Goal: Find specific page/section: Find specific page/section

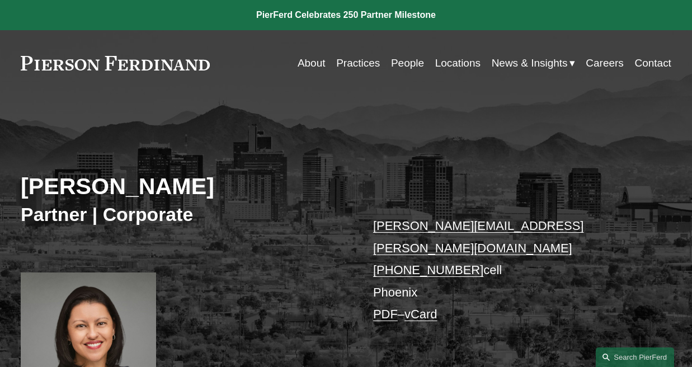
scroll to position [336, 0]
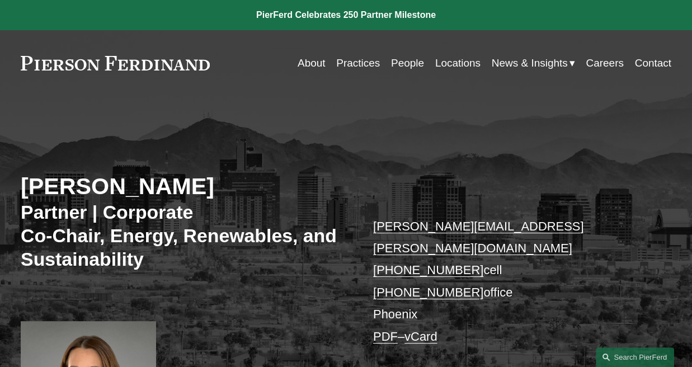
click at [393, 68] on link "People" at bounding box center [407, 63] width 33 height 21
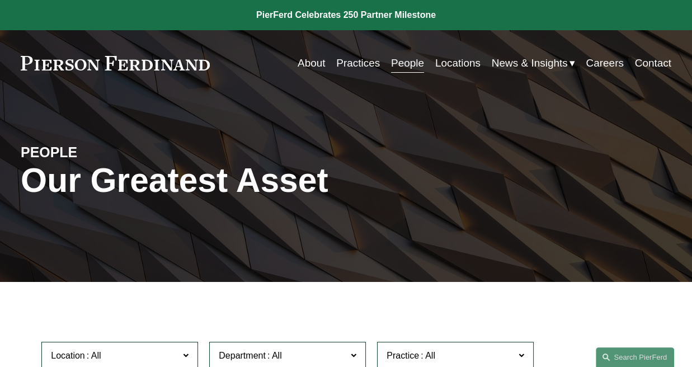
click at [363, 62] on link "Practices" at bounding box center [358, 63] width 44 height 21
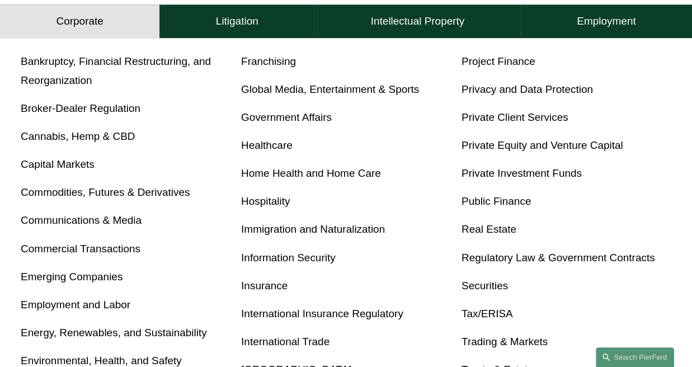
scroll to position [560, 0]
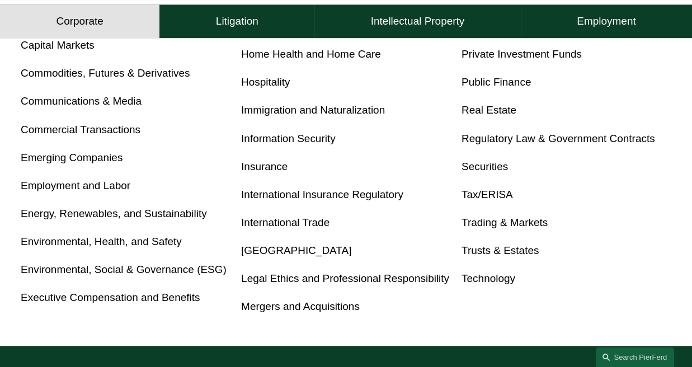
click at [485, 111] on link "Real Estate" at bounding box center [489, 110] width 55 height 12
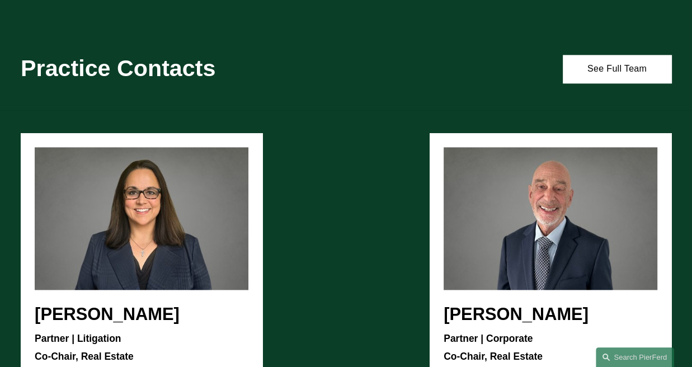
scroll to position [1191, 0]
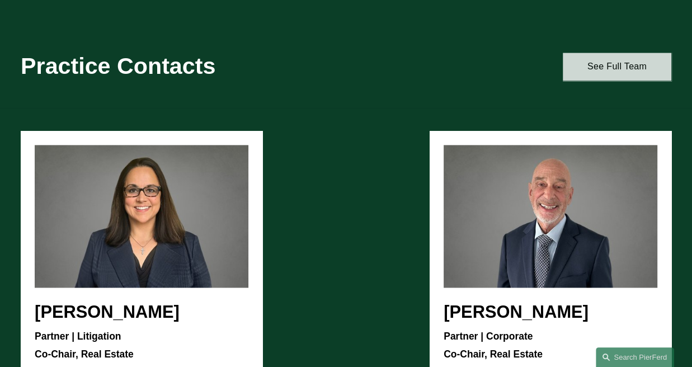
click at [606, 69] on link "See Full Team" at bounding box center [617, 67] width 109 height 28
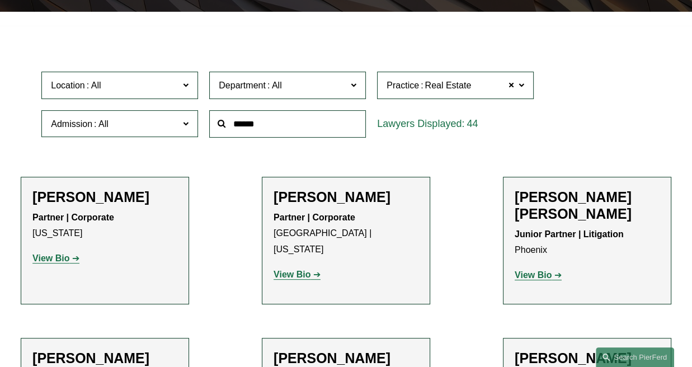
scroll to position [336, 0]
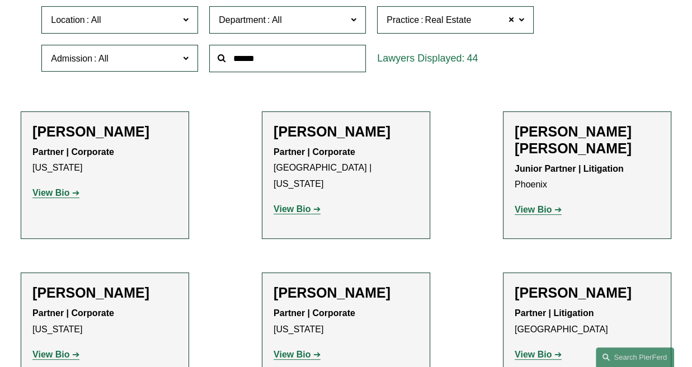
click at [123, 22] on span "Location" at bounding box center [115, 19] width 128 height 15
click at [0, 0] on link "Phoenix" at bounding box center [0, 0] width 0 height 0
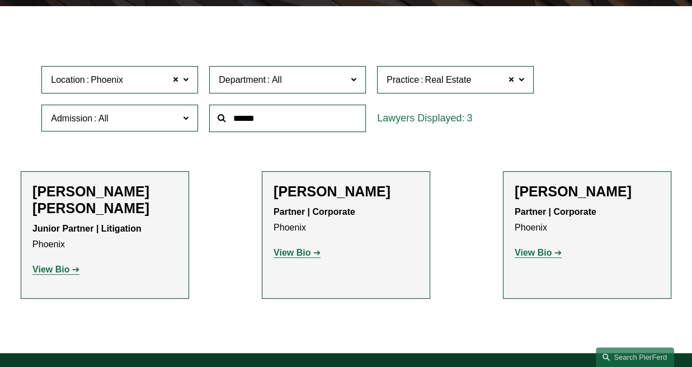
scroll to position [278, 0]
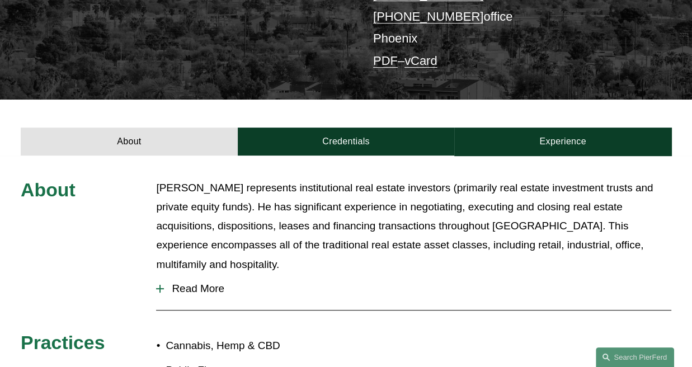
scroll to position [285, 0]
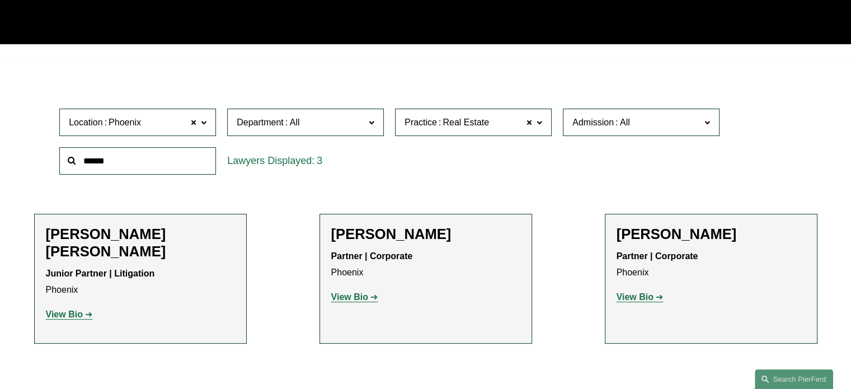
scroll to position [278, 0]
